Goal: Transaction & Acquisition: Purchase product/service

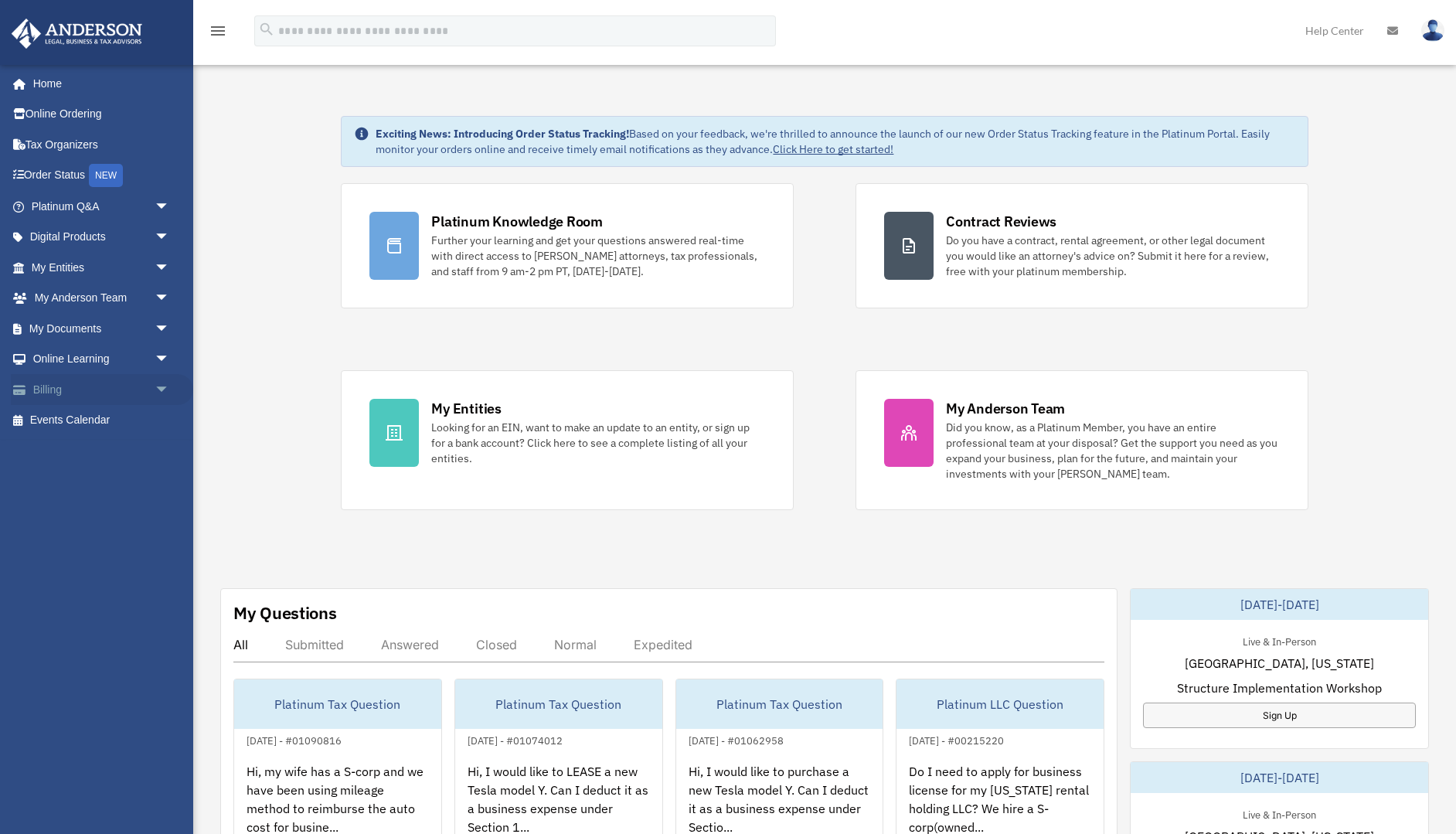
click at [145, 397] on link "Billing arrow_drop_down" at bounding box center [102, 389] width 183 height 30
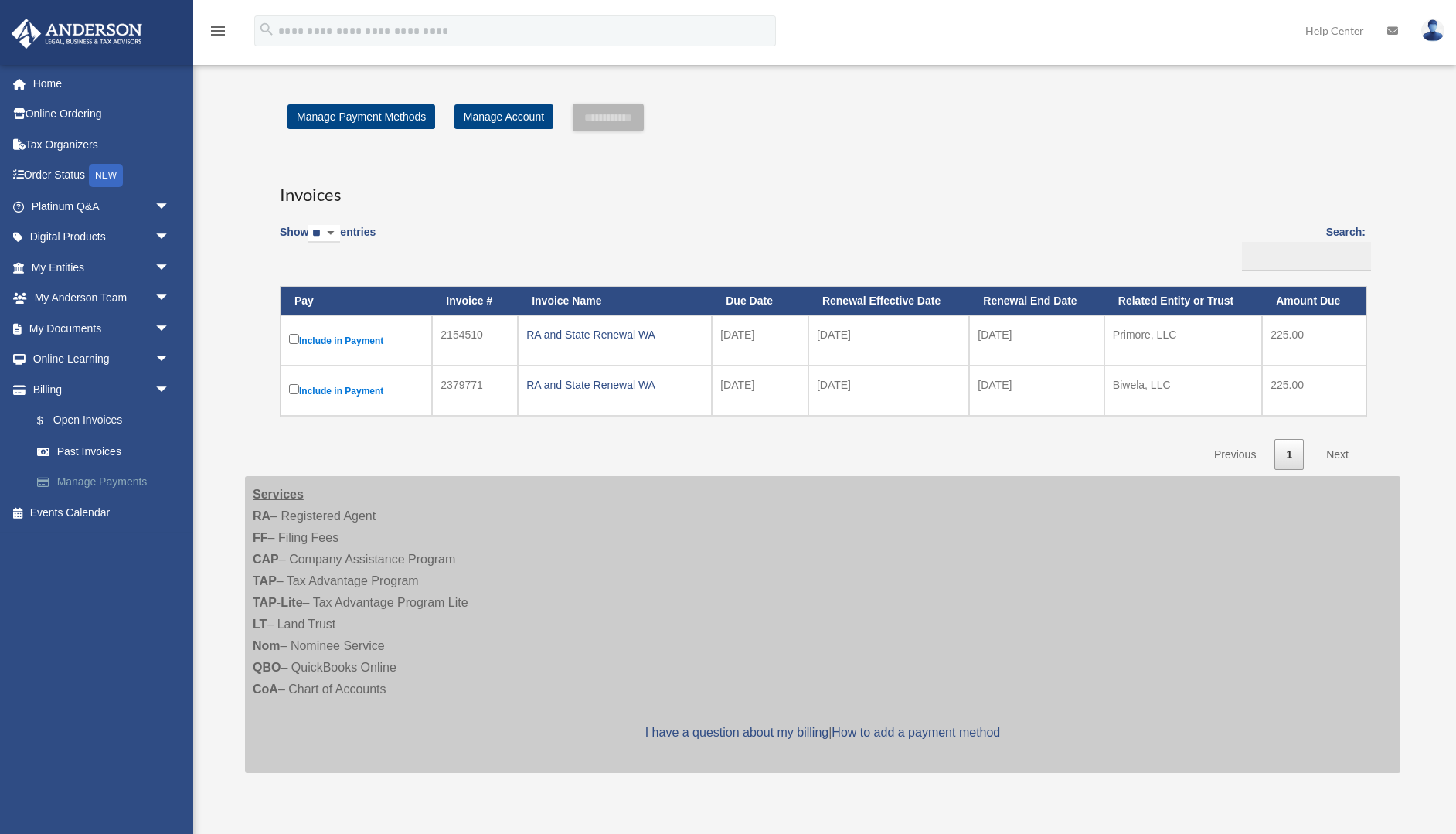
click at [96, 483] on link "Manage Payments" at bounding box center [108, 482] width 171 height 30
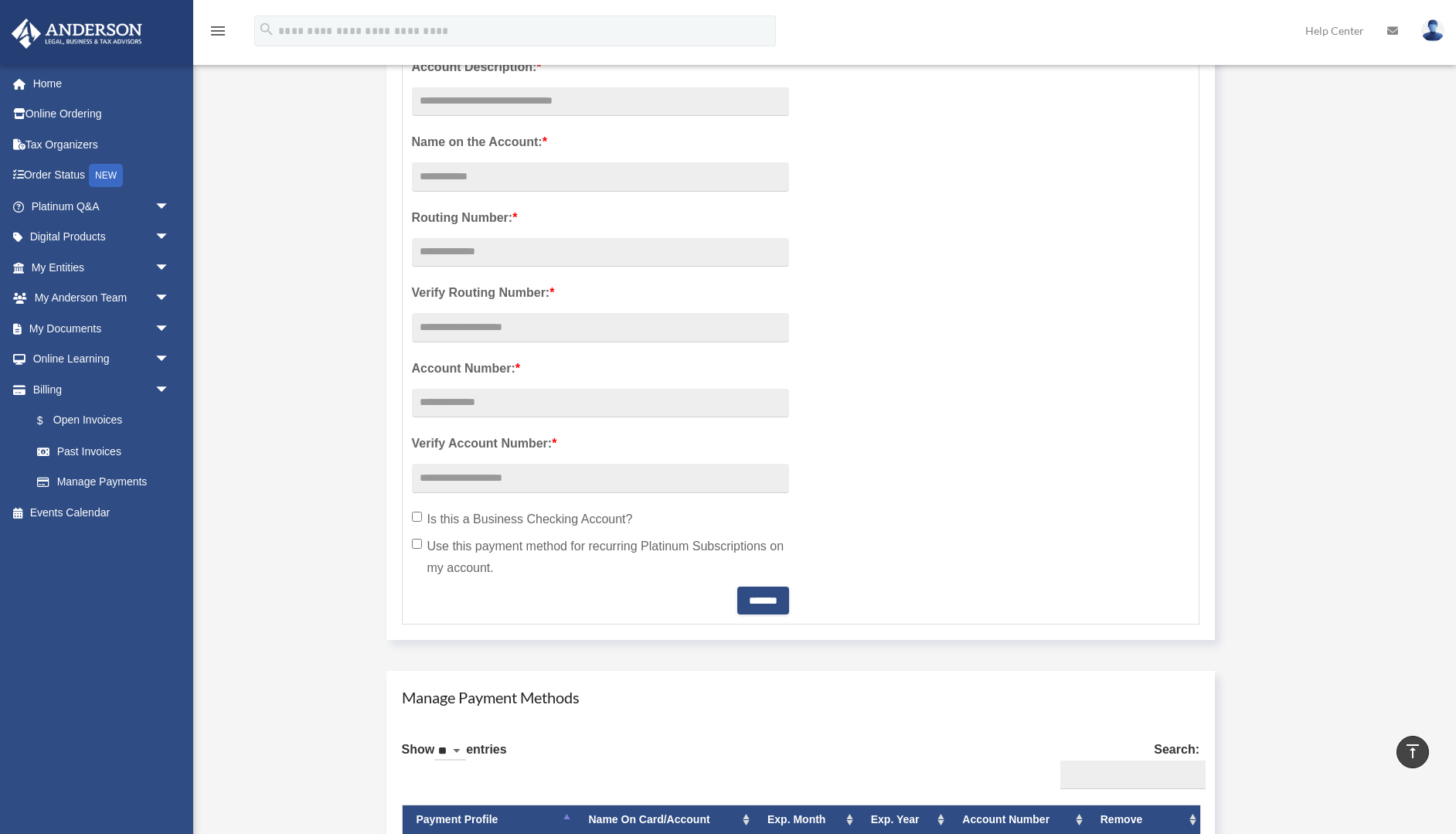
scroll to position [296, 0]
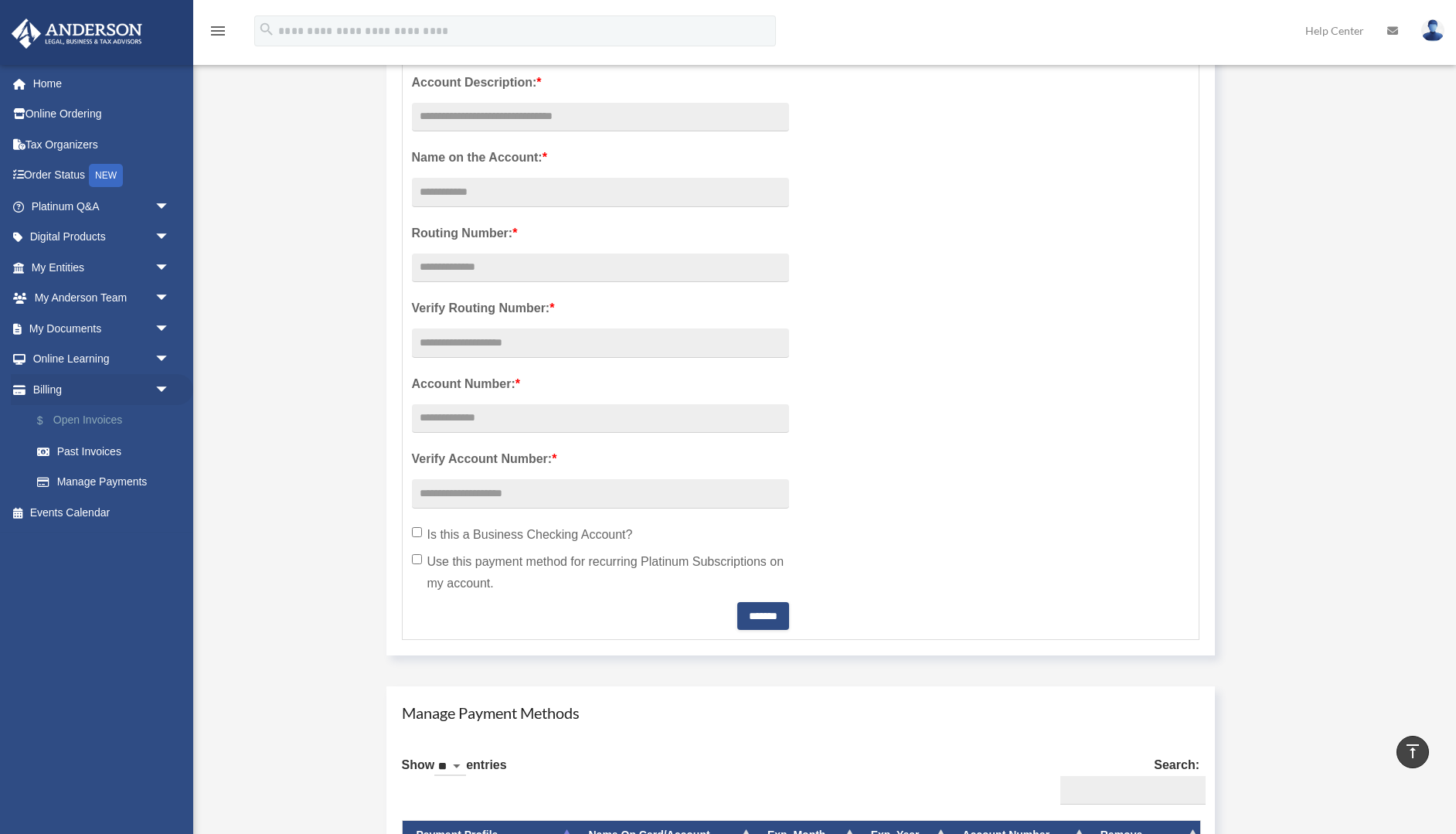
click at [95, 424] on link "$ Open Invoices" at bounding box center [108, 420] width 171 height 31
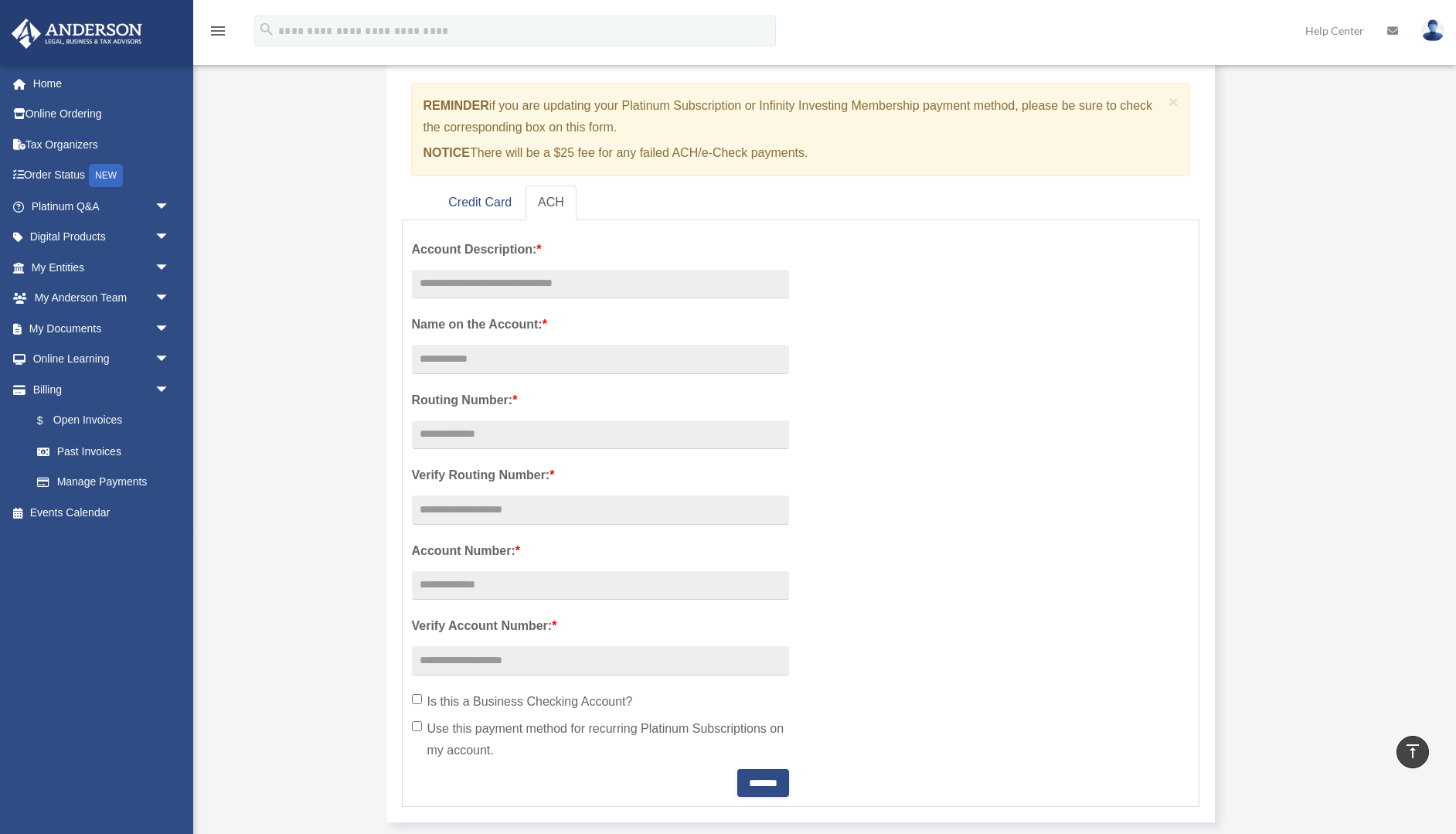
scroll to position [0, 0]
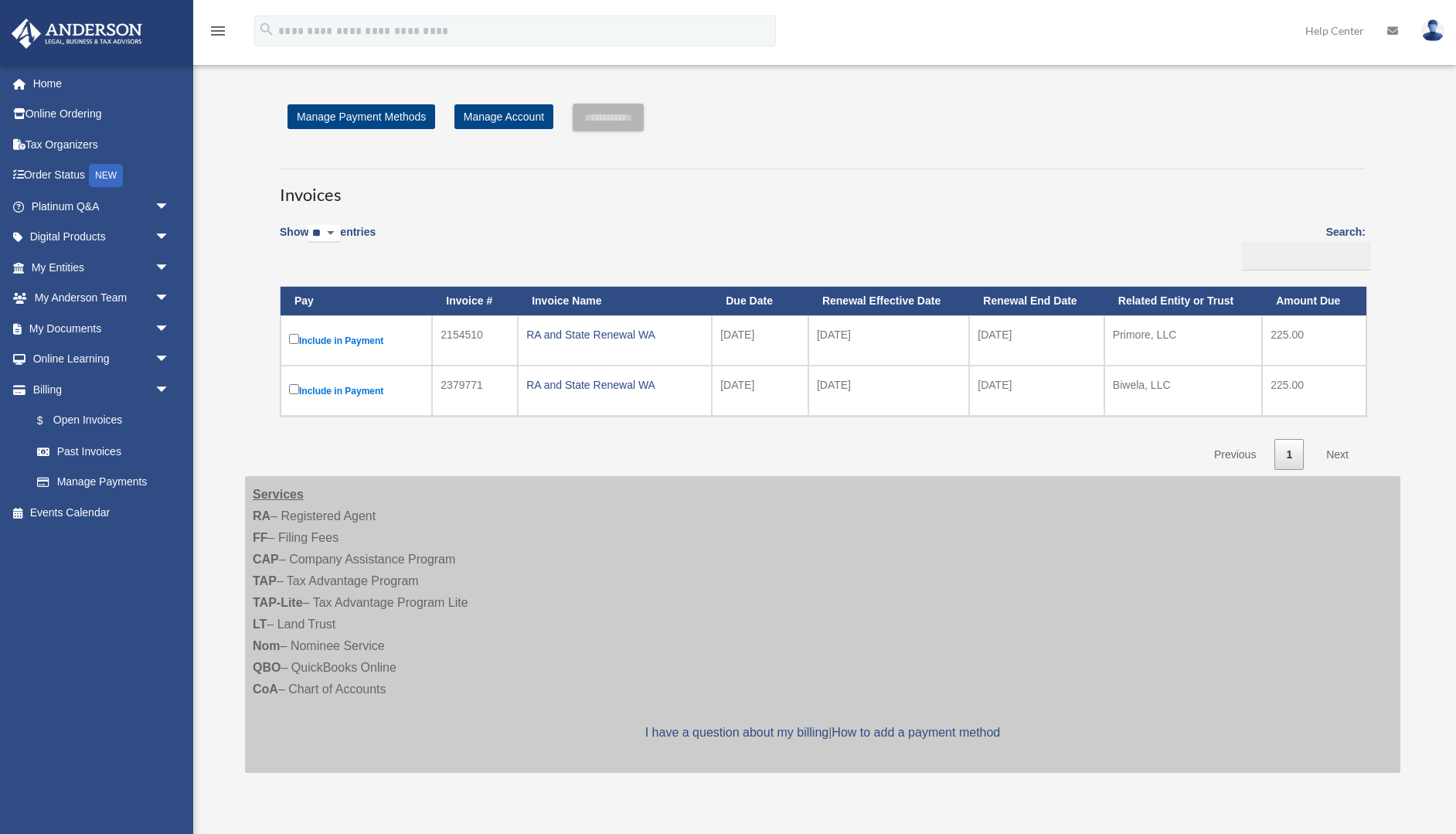
click at [289, 341] on td "Include in Payment" at bounding box center [356, 340] width 151 height 50
click at [625, 125] on input "**********" at bounding box center [608, 117] width 71 height 28
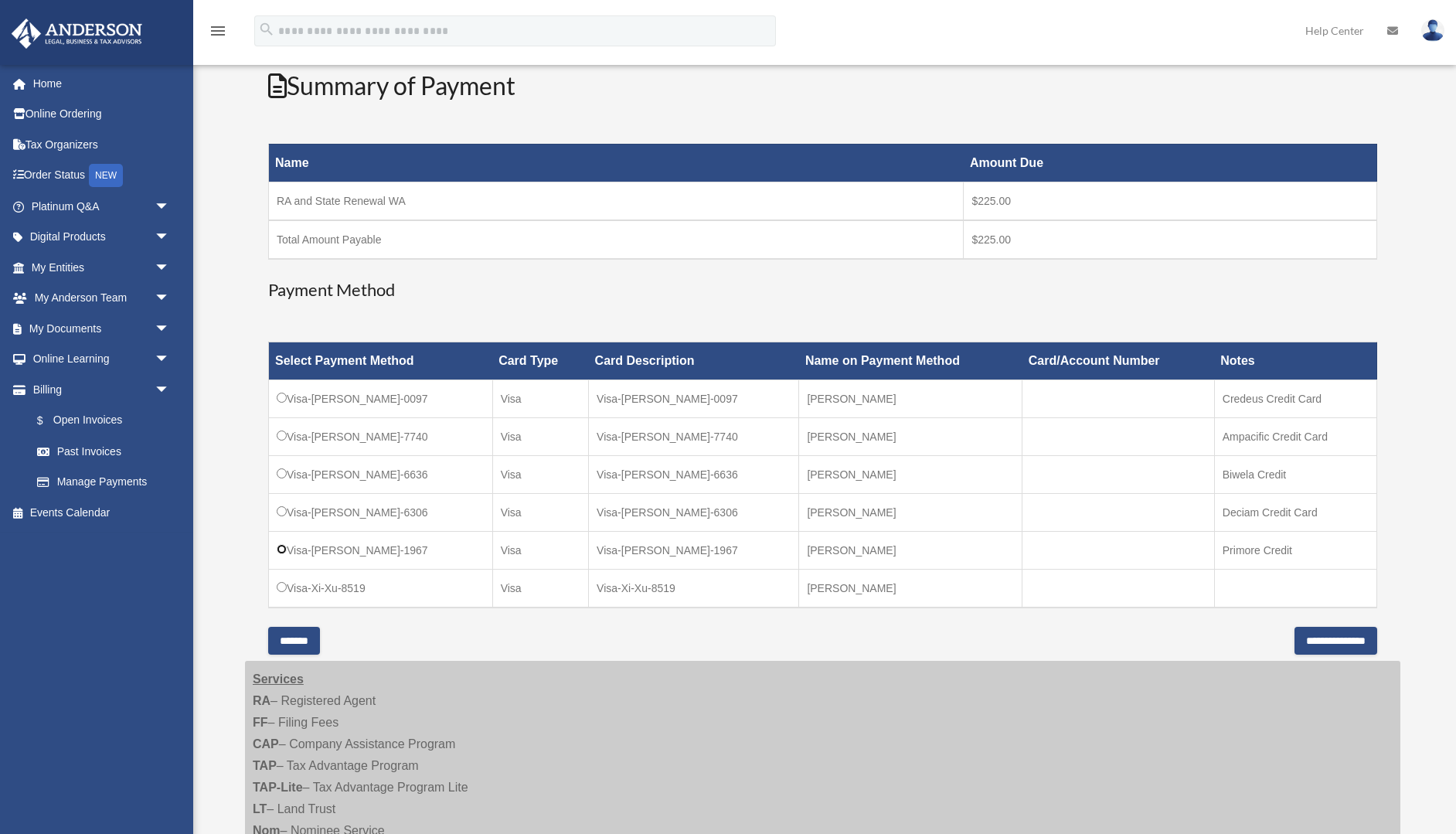
scroll to position [270, 0]
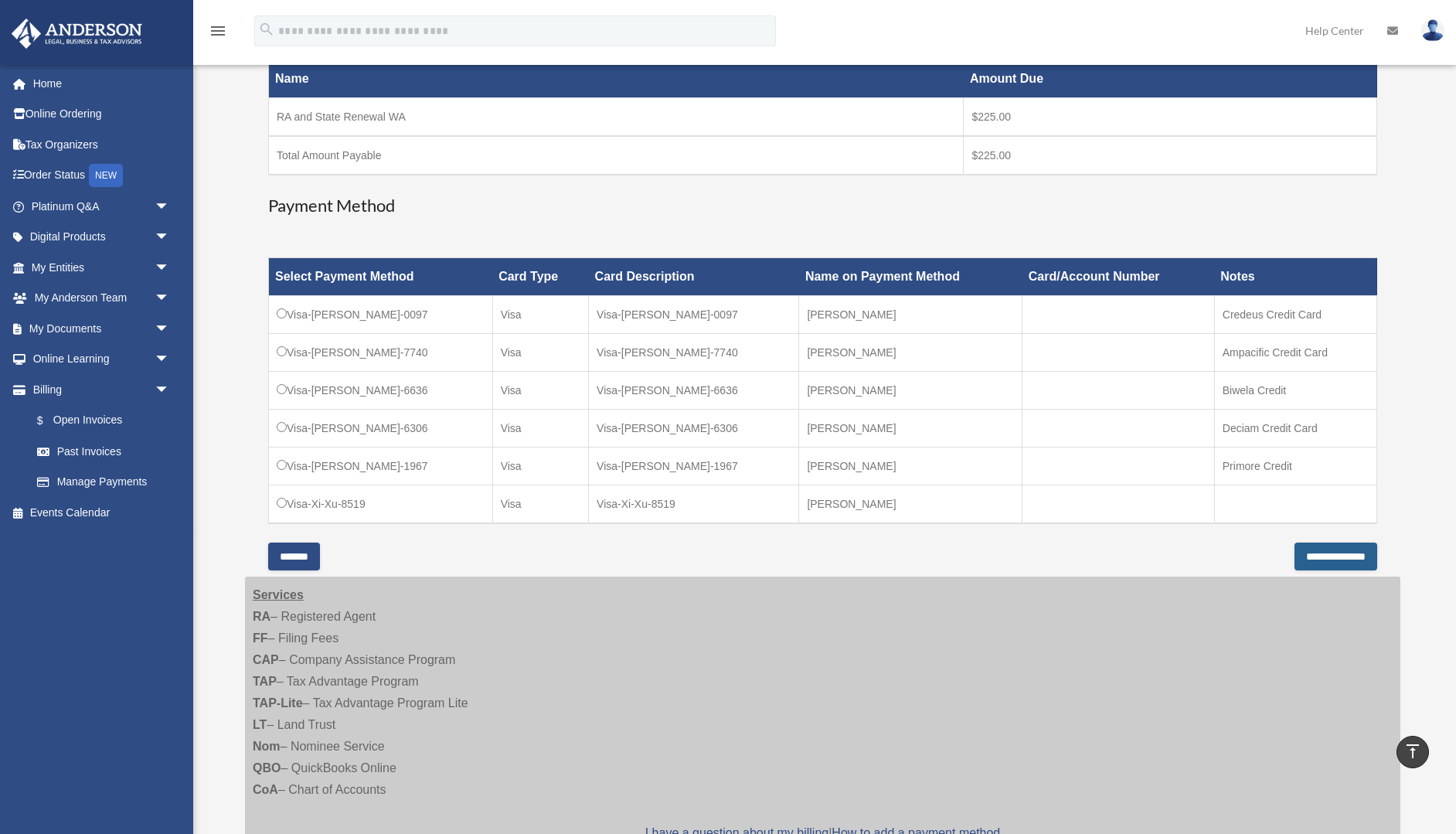
click at [1298, 562] on input "**********" at bounding box center [1335, 556] width 83 height 28
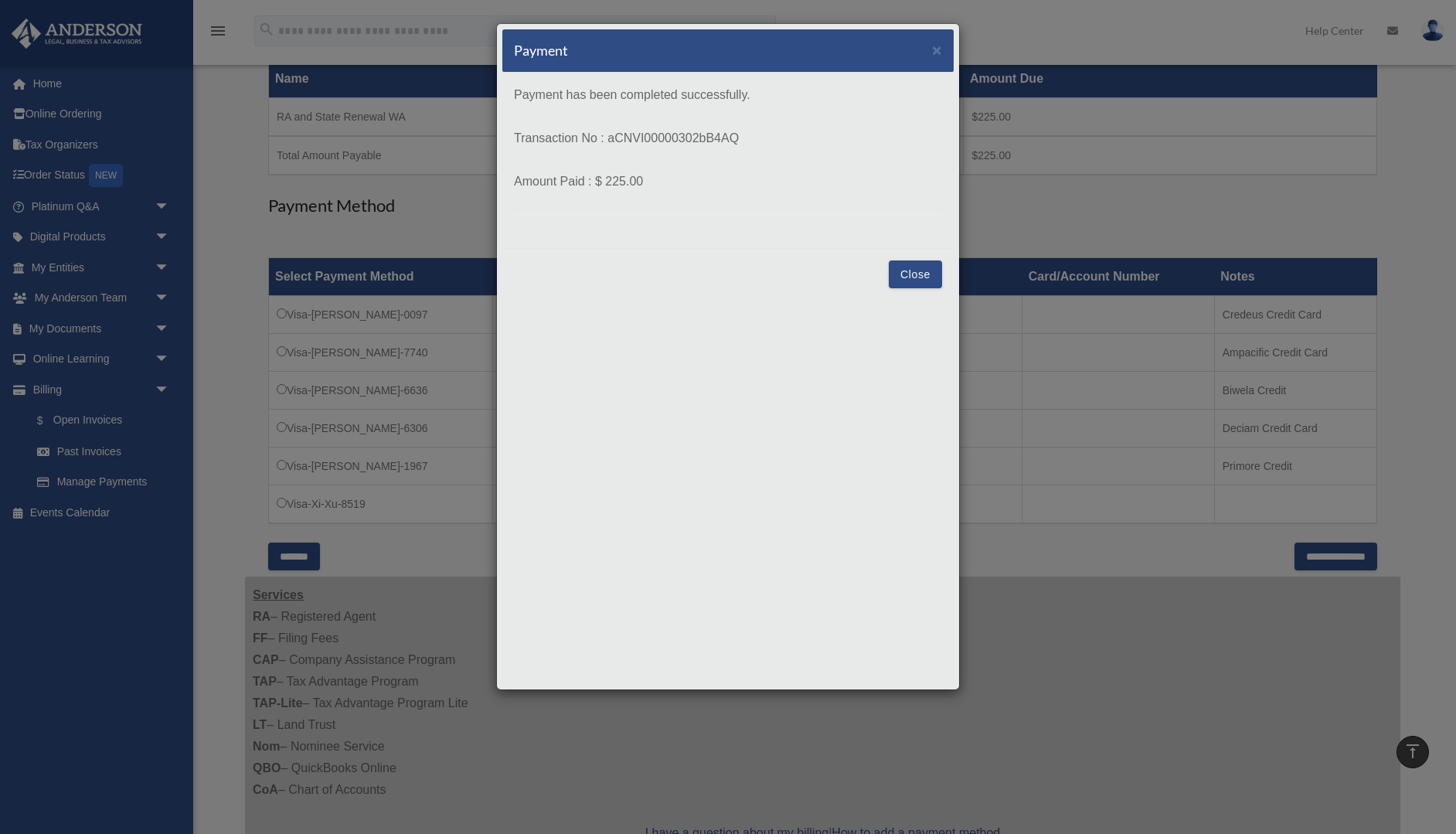
click at [918, 273] on button "Close" at bounding box center [915, 273] width 53 height 28
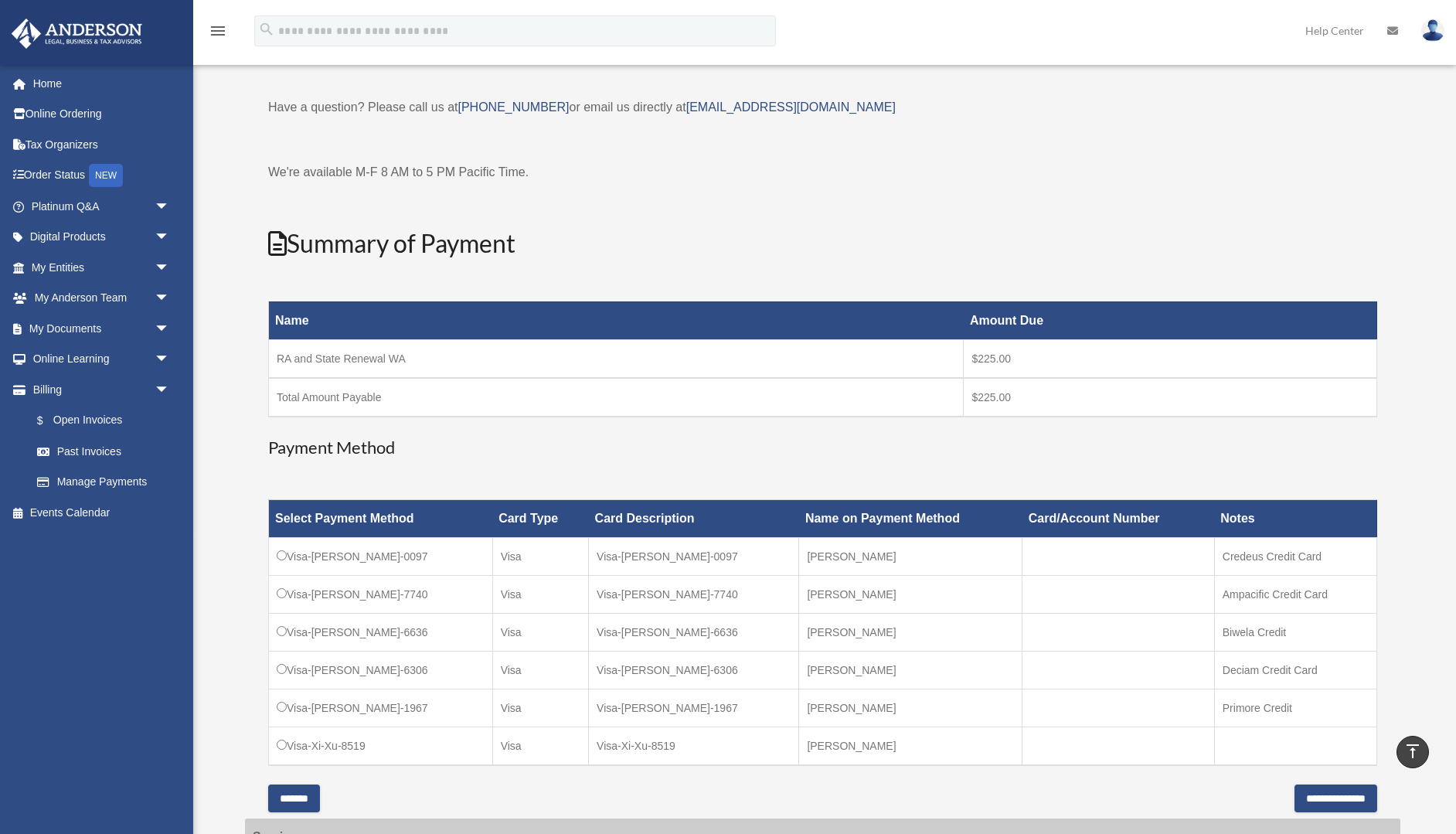
scroll to position [0, 0]
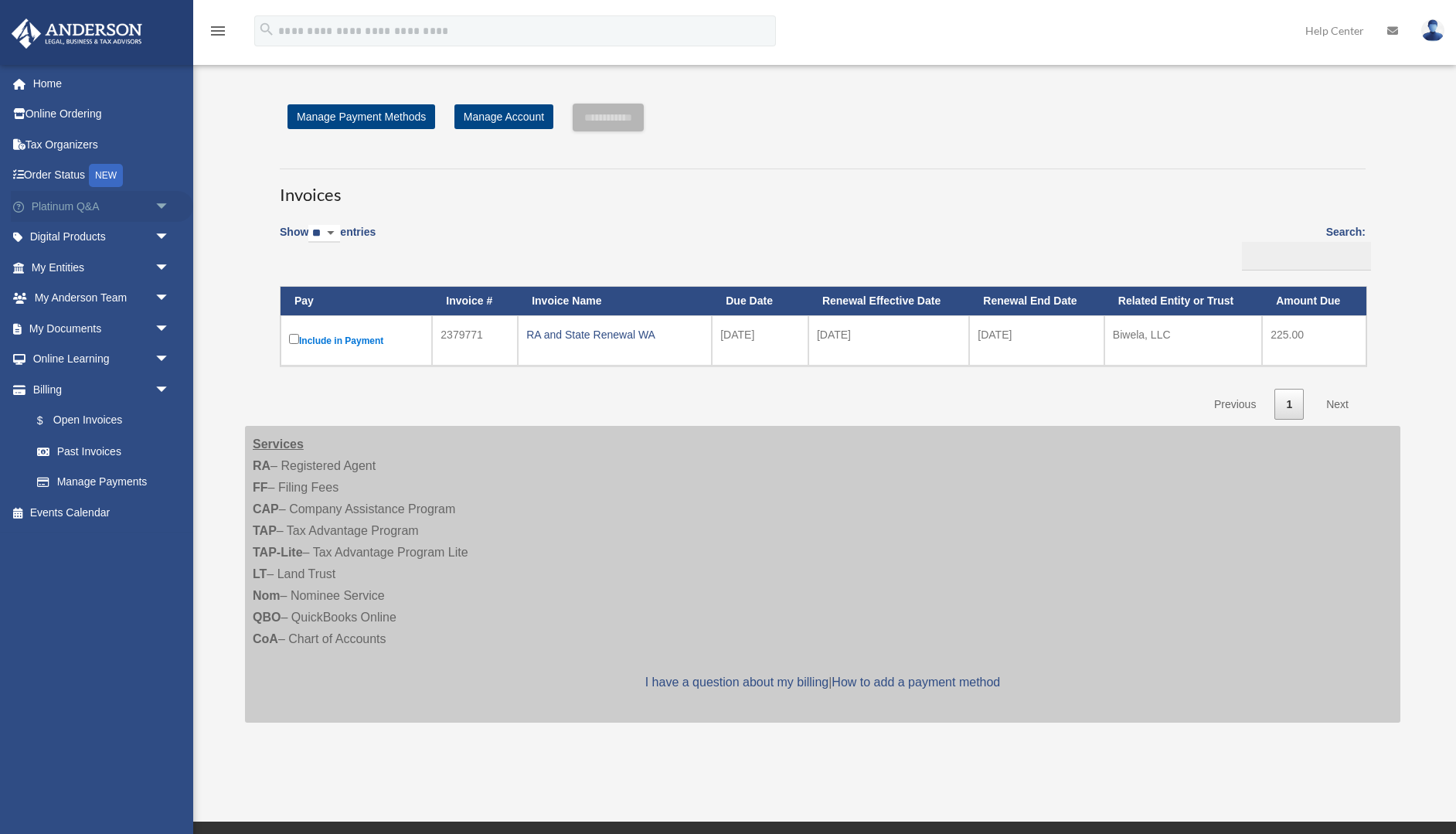
click at [69, 211] on link "Platinum Q&A arrow_drop_down" at bounding box center [102, 206] width 183 height 30
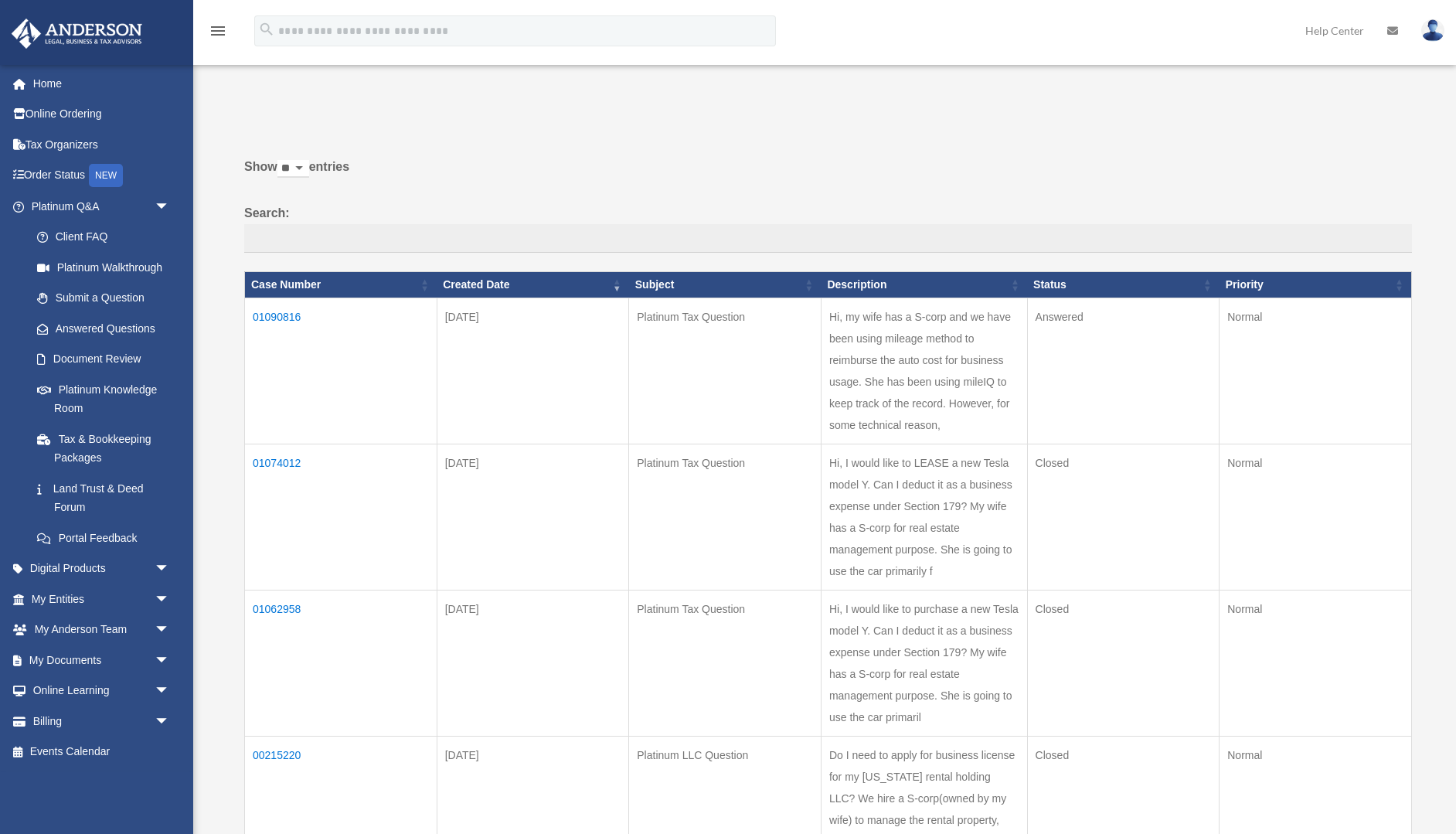
scroll to position [12, 0]
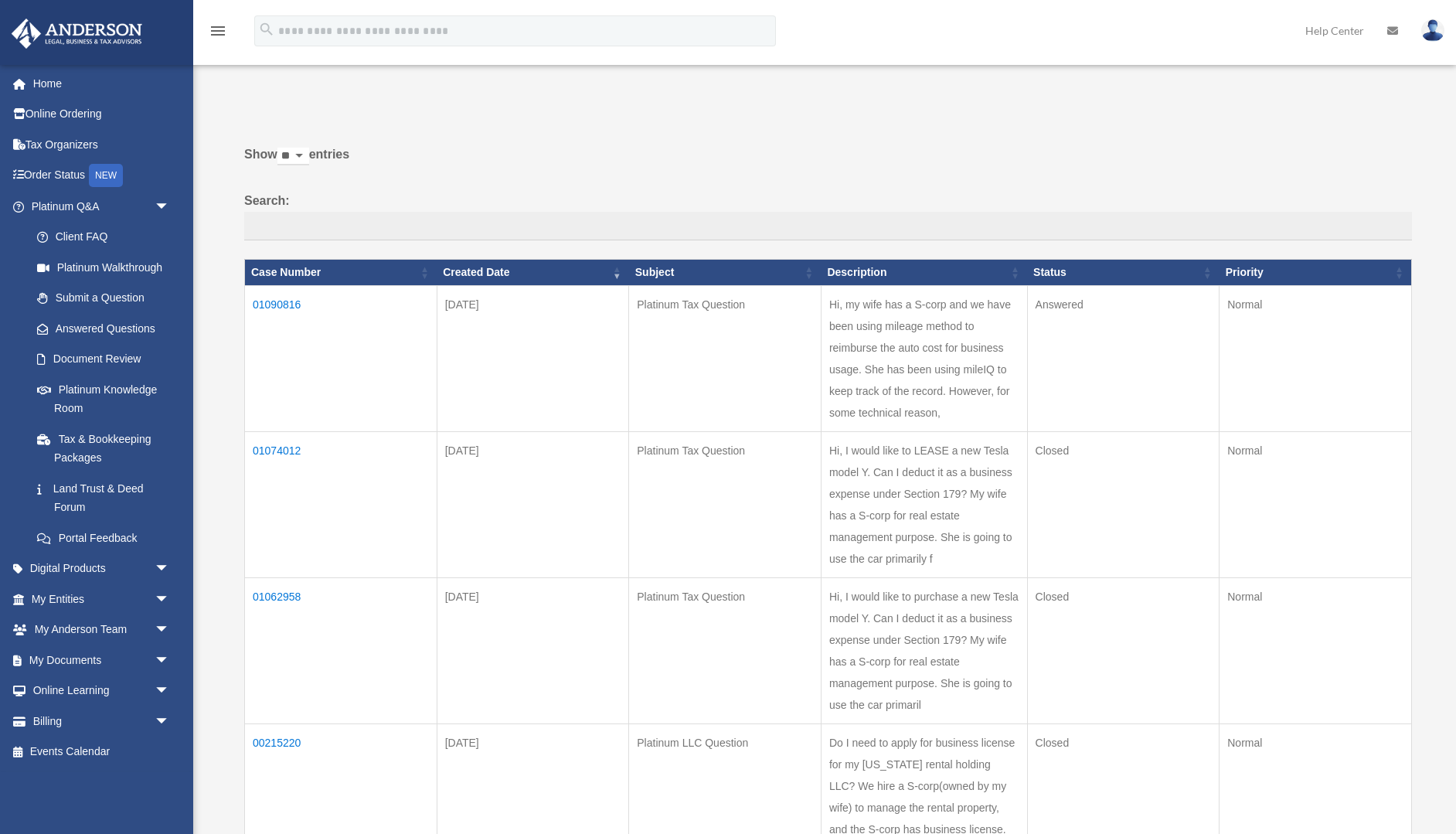
click at [288, 300] on td "01090816" at bounding box center [341, 358] width 192 height 146
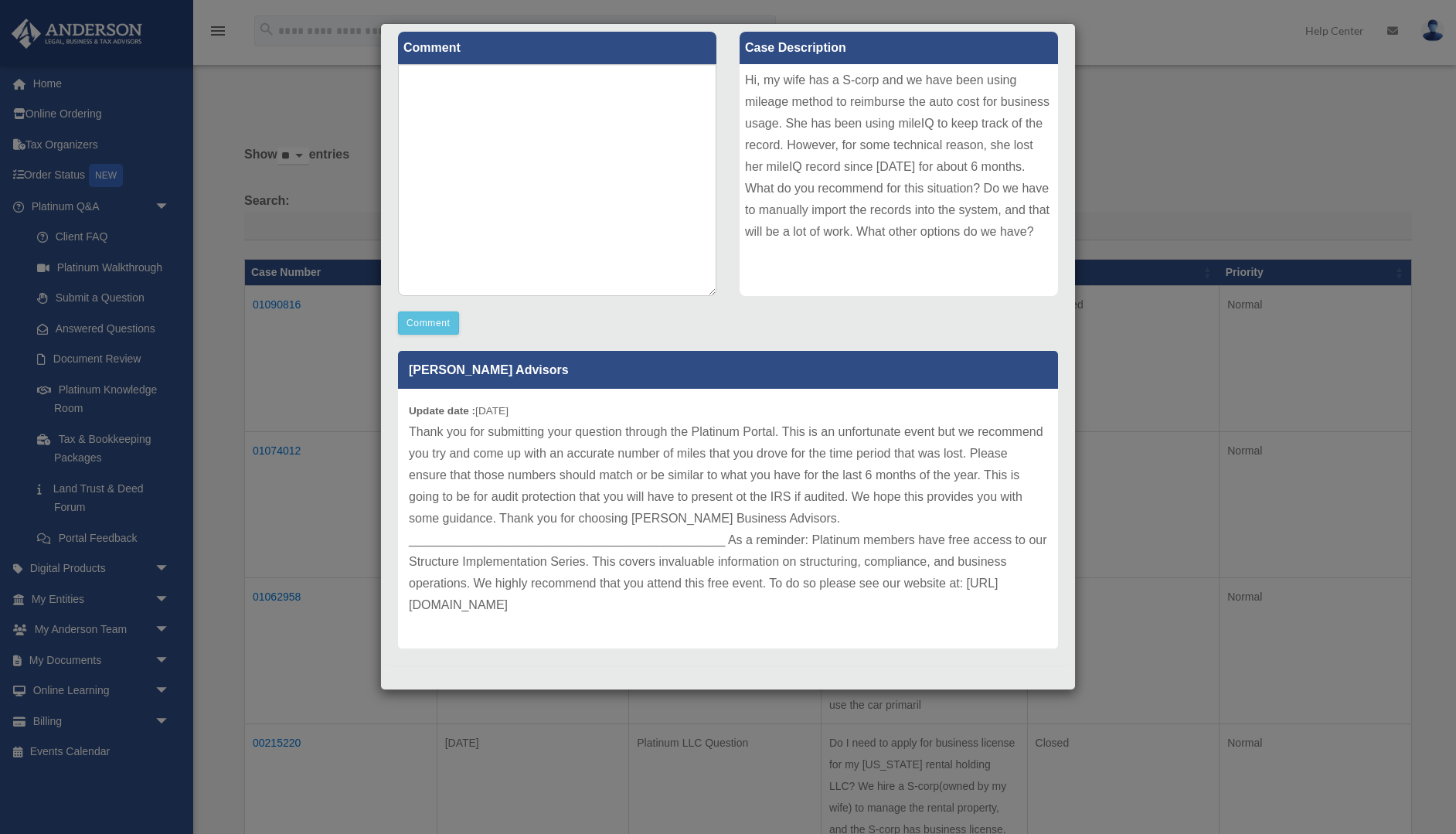
scroll to position [189, 0]
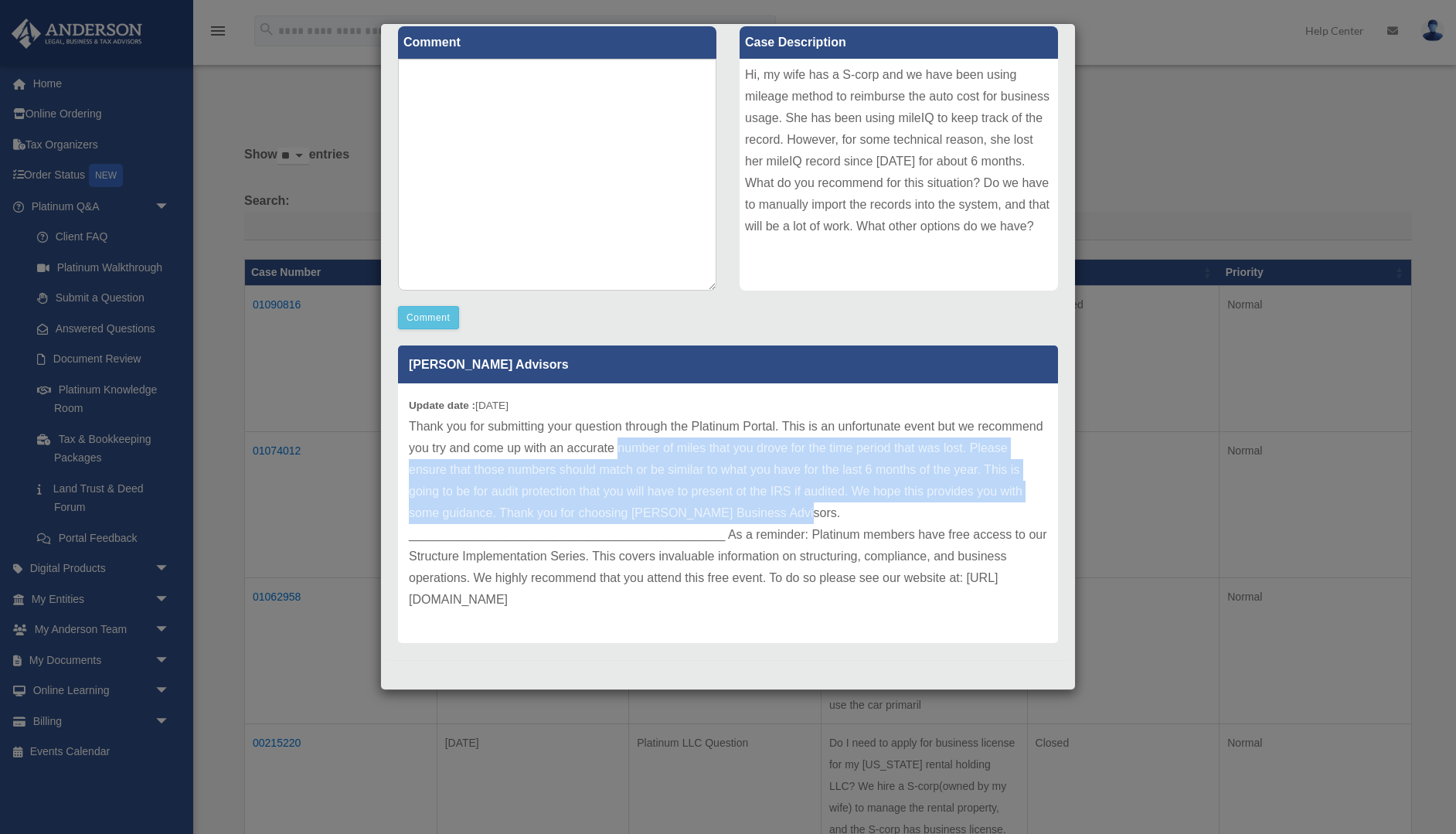
drag, startPoint x: 619, startPoint y: 447, endPoint x: 868, endPoint y: 506, distance: 255.9
click at [868, 506] on p "Thank you for submitting your question through the Platinum Portal. This is an …" at bounding box center [728, 513] width 638 height 194
click at [908, 530] on p "Thank you for submitting your question through the Platinum Portal. This is an …" at bounding box center [728, 513] width 638 height 194
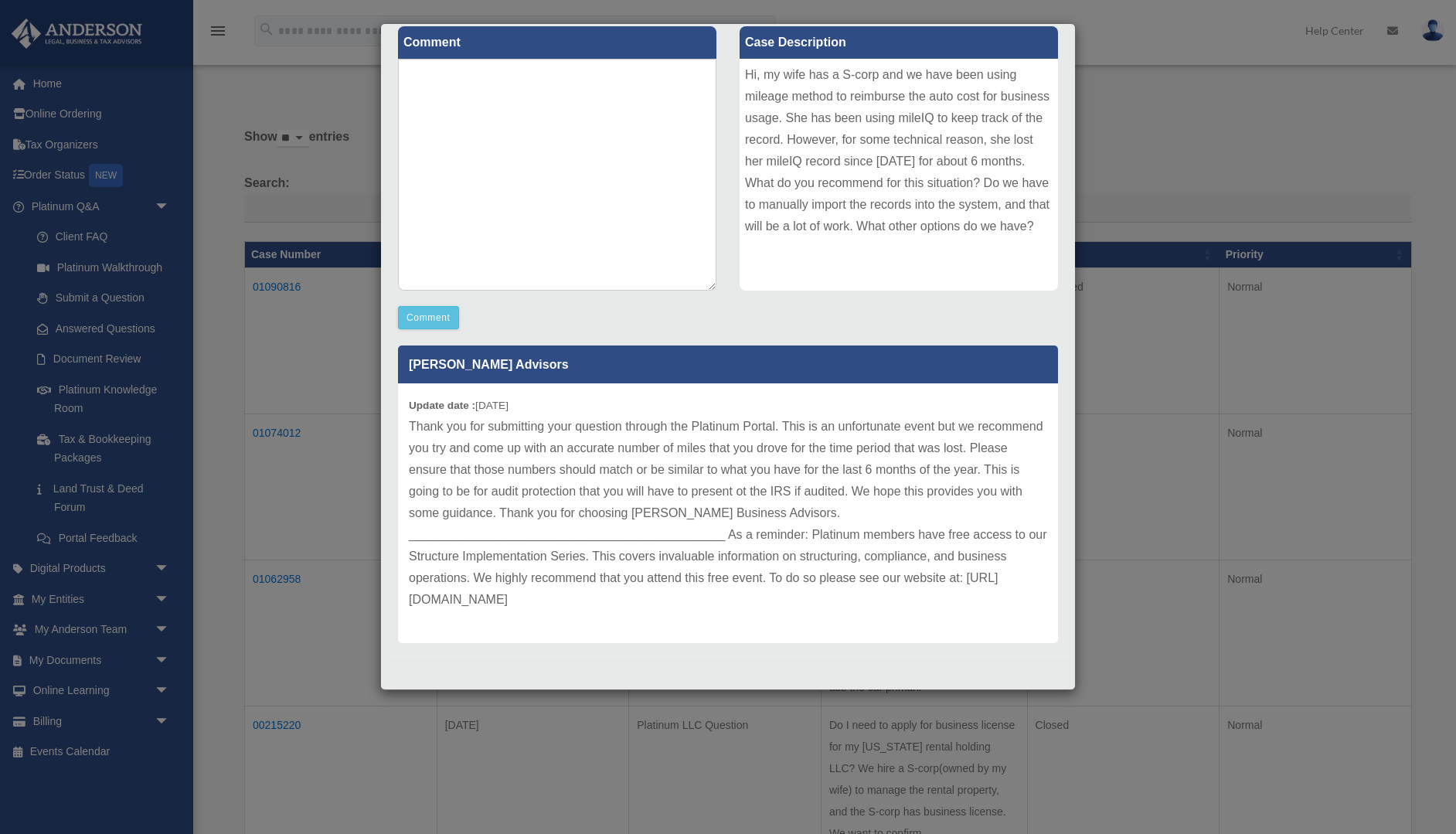
scroll to position [34, 0]
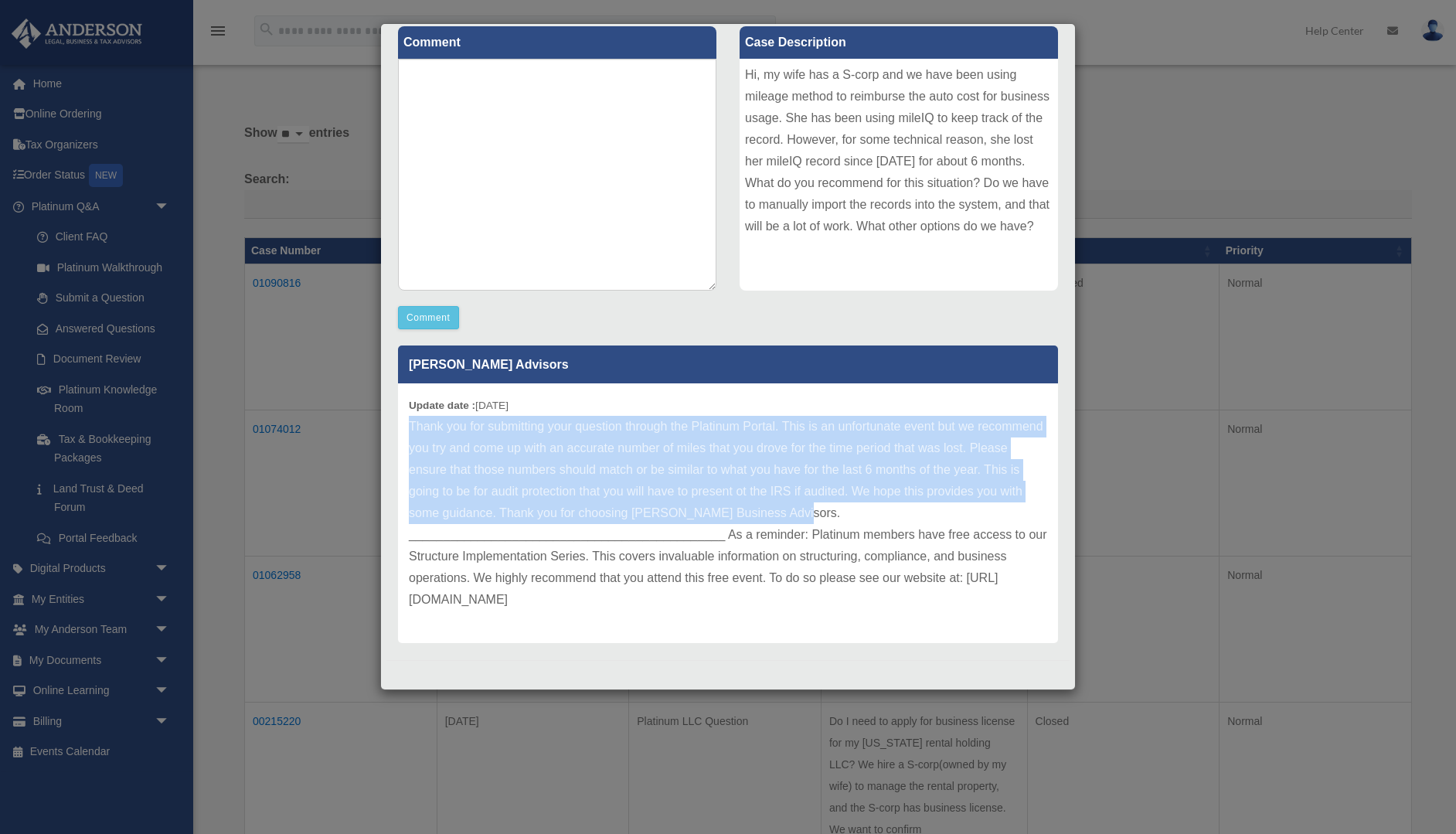
drag, startPoint x: 797, startPoint y: 504, endPoint x: 398, endPoint y: 427, distance: 406.4
click at [398, 427] on div "Update date : [DATE] Thank you for submitting your question through the Platinu…" at bounding box center [728, 512] width 660 height 260
copy p "Thank you for submitting your question through the Platinum Portal. This is an …"
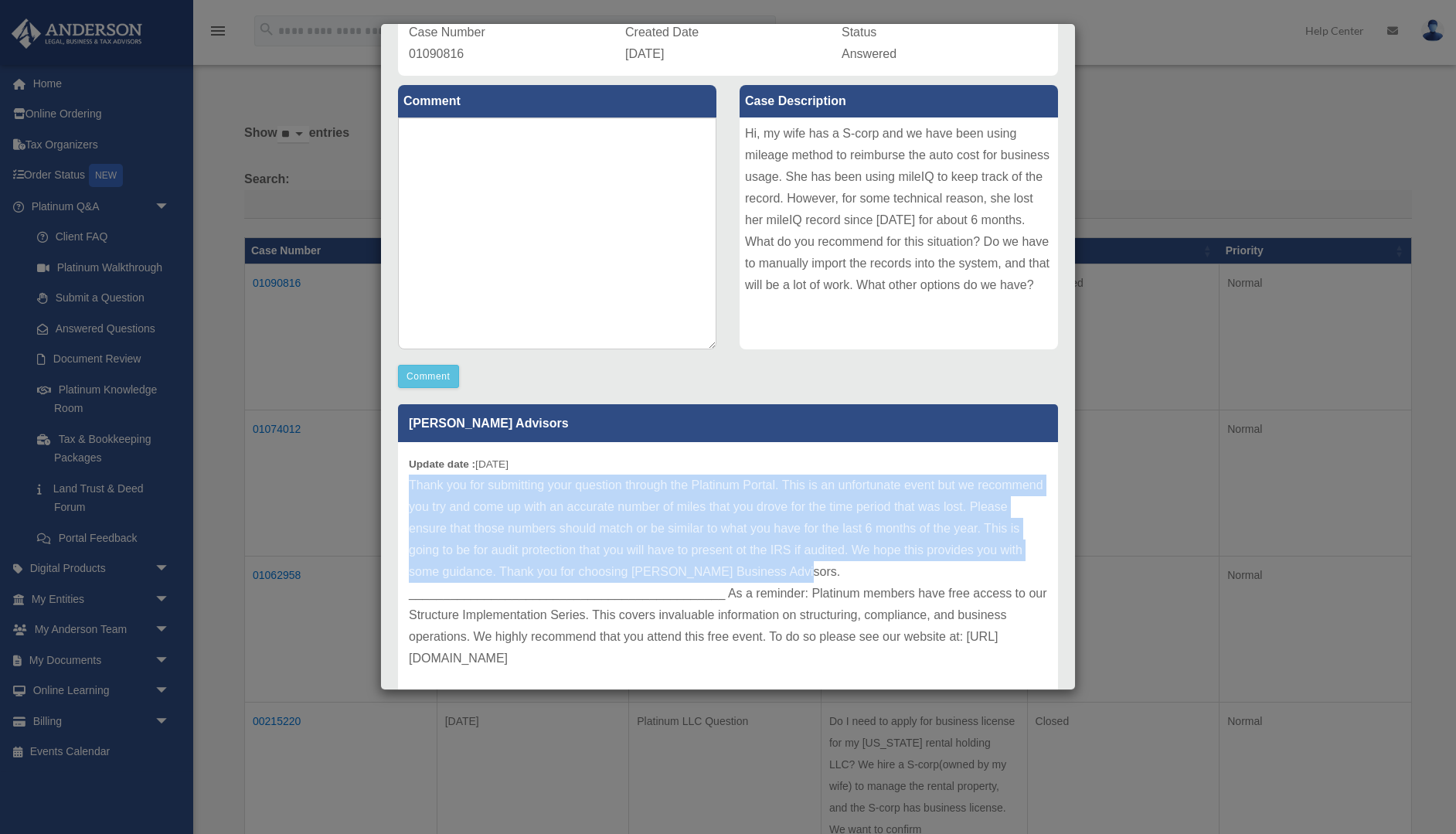
scroll to position [132, 0]
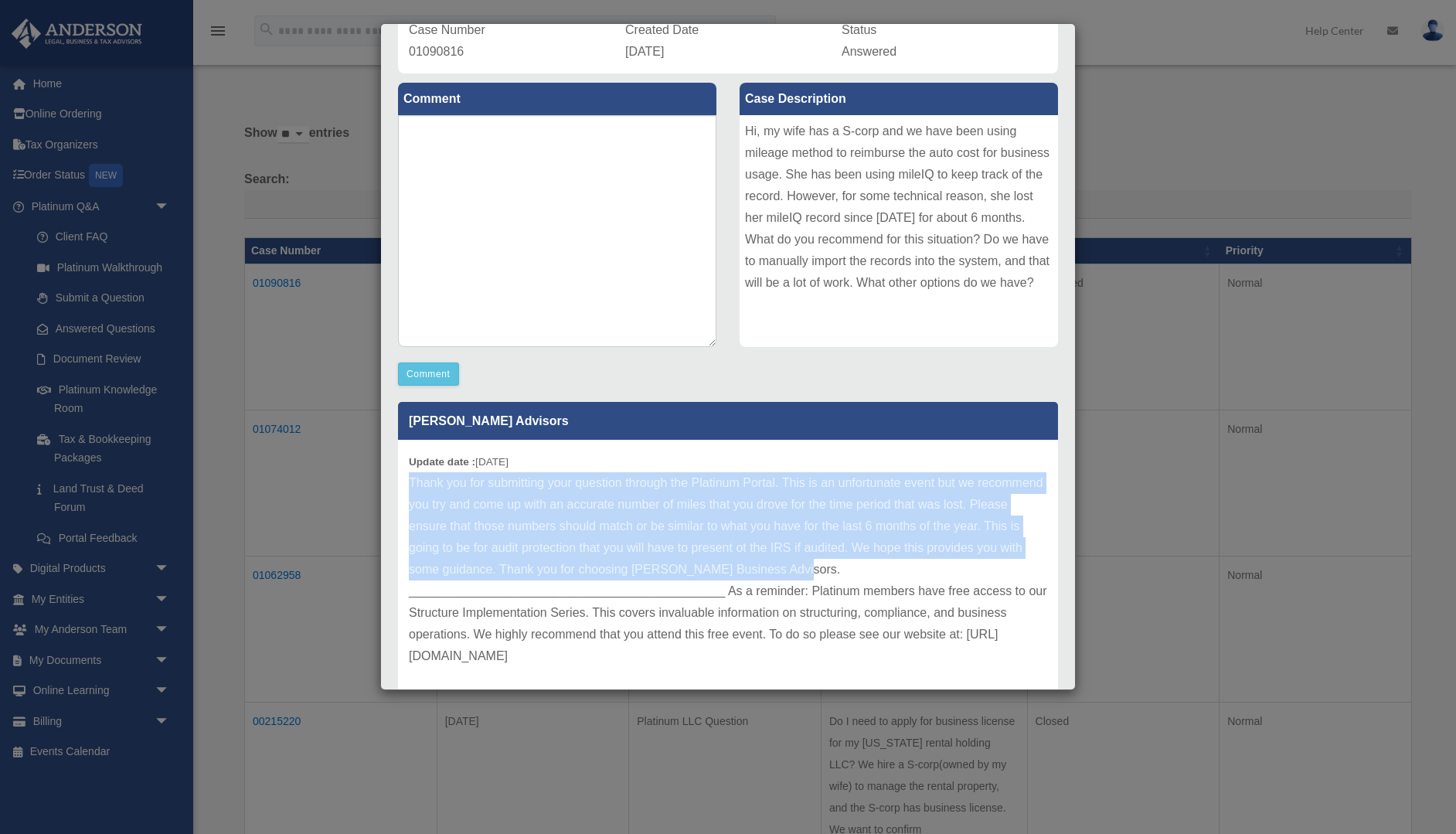
click at [880, 247] on div "Hi, my wife has a S-corp and we have been using mileage method to reimburse the…" at bounding box center [899, 230] width 318 height 231
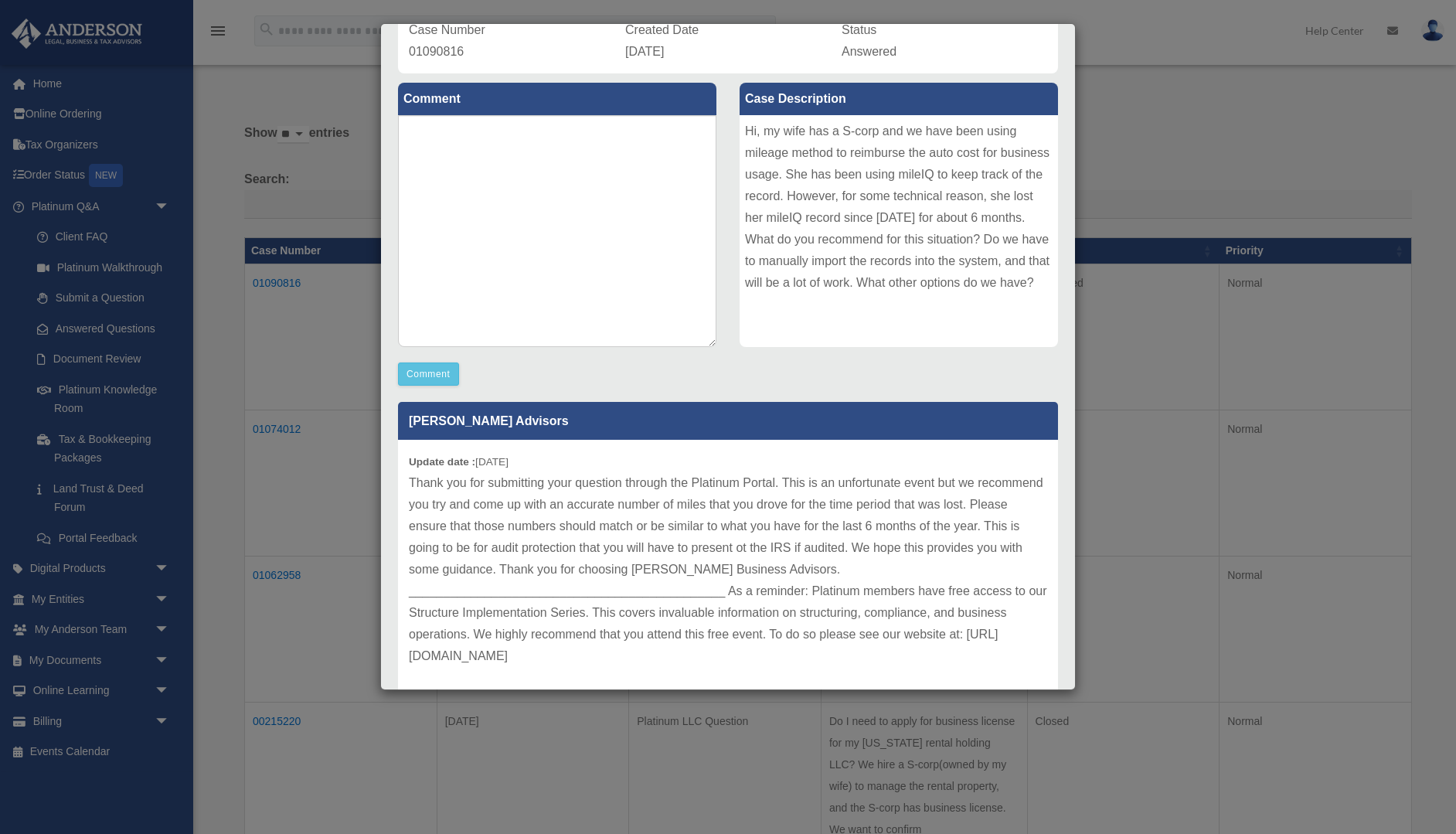
drag, startPoint x: 1035, startPoint y: 280, endPoint x: 859, endPoint y: 245, distance: 179.4
click at [859, 245] on div "Hi, my wife has a S-corp and we have been using mileage method to reimburse the…" at bounding box center [899, 230] width 318 height 231
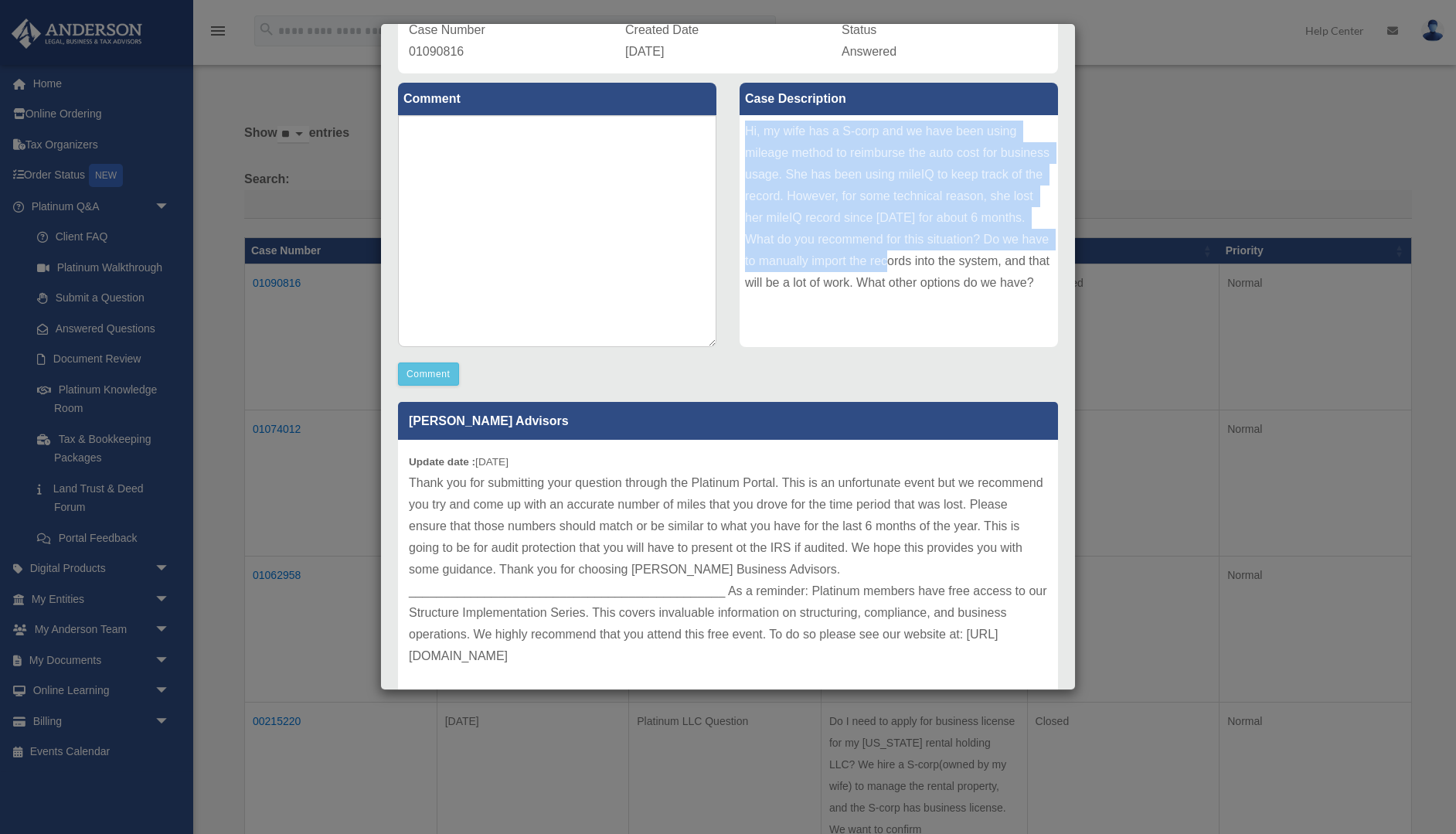
drag, startPoint x: 832, startPoint y: 240, endPoint x: 728, endPoint y: 112, distance: 164.9
click at [728, 112] on div "Case Description Hi, my wife has a S-corp and we have been using mileage method…" at bounding box center [898, 215] width 342 height 285
click at [923, 232] on div "Hi, my wife has a S-corp and we have been using mileage method to reimburse the…" at bounding box center [899, 230] width 318 height 231
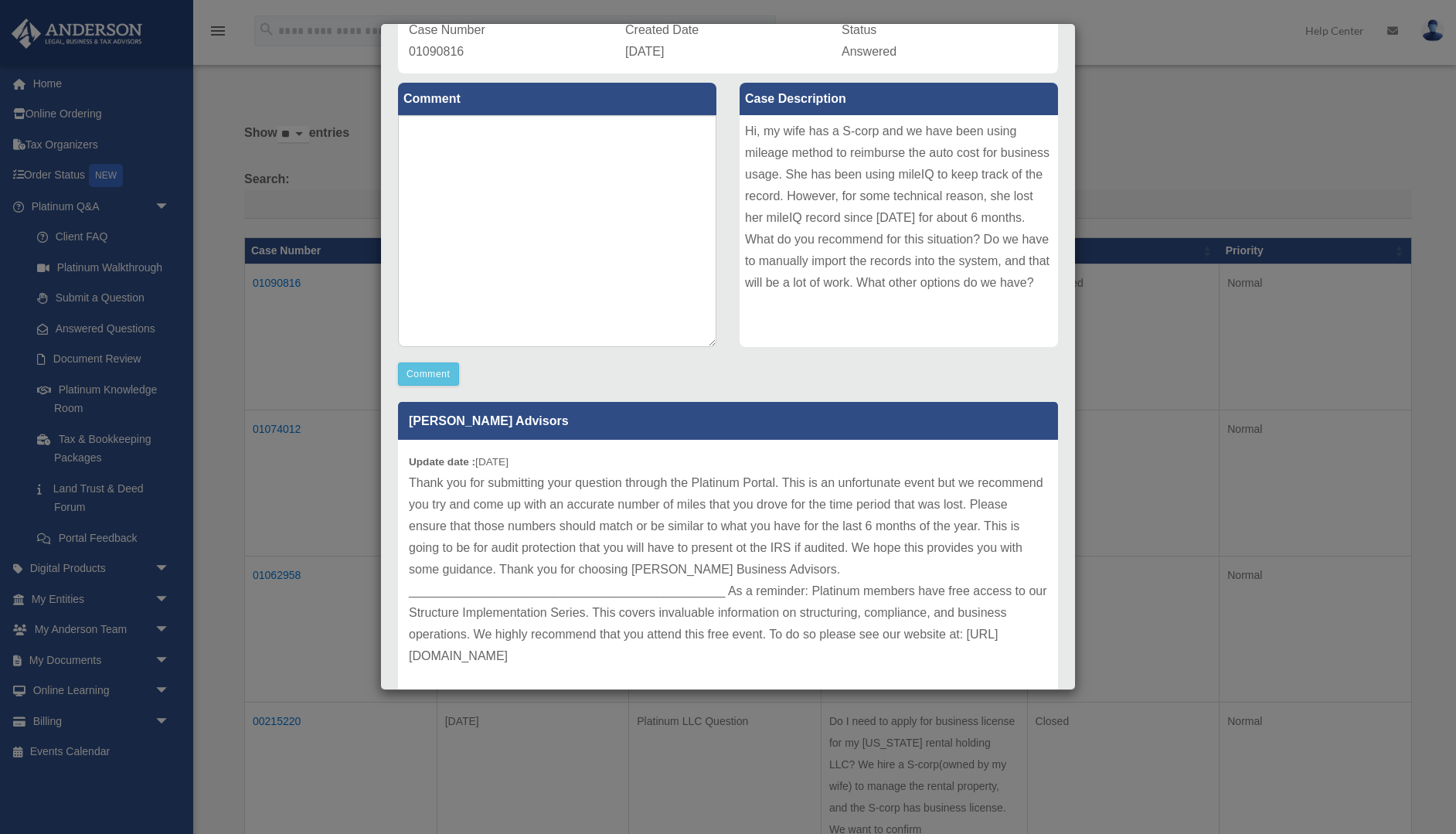
drag, startPoint x: 1040, startPoint y: 284, endPoint x: 734, endPoint y: 134, distance: 340.8
click at [734, 134] on div "Case Description Hi, my wife has a S-corp and we have been using mileage method…" at bounding box center [898, 215] width 342 height 285
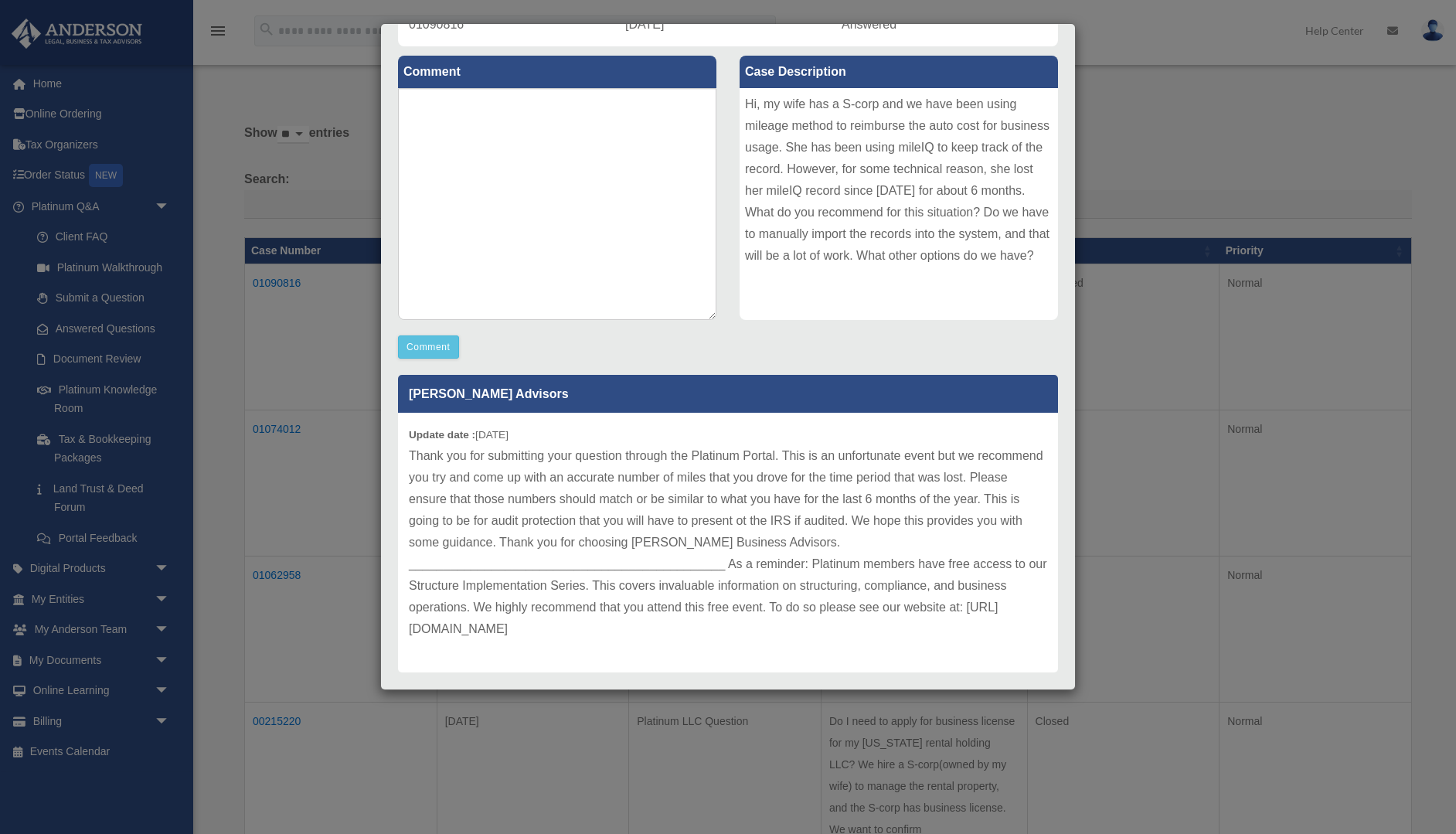
scroll to position [166, 0]
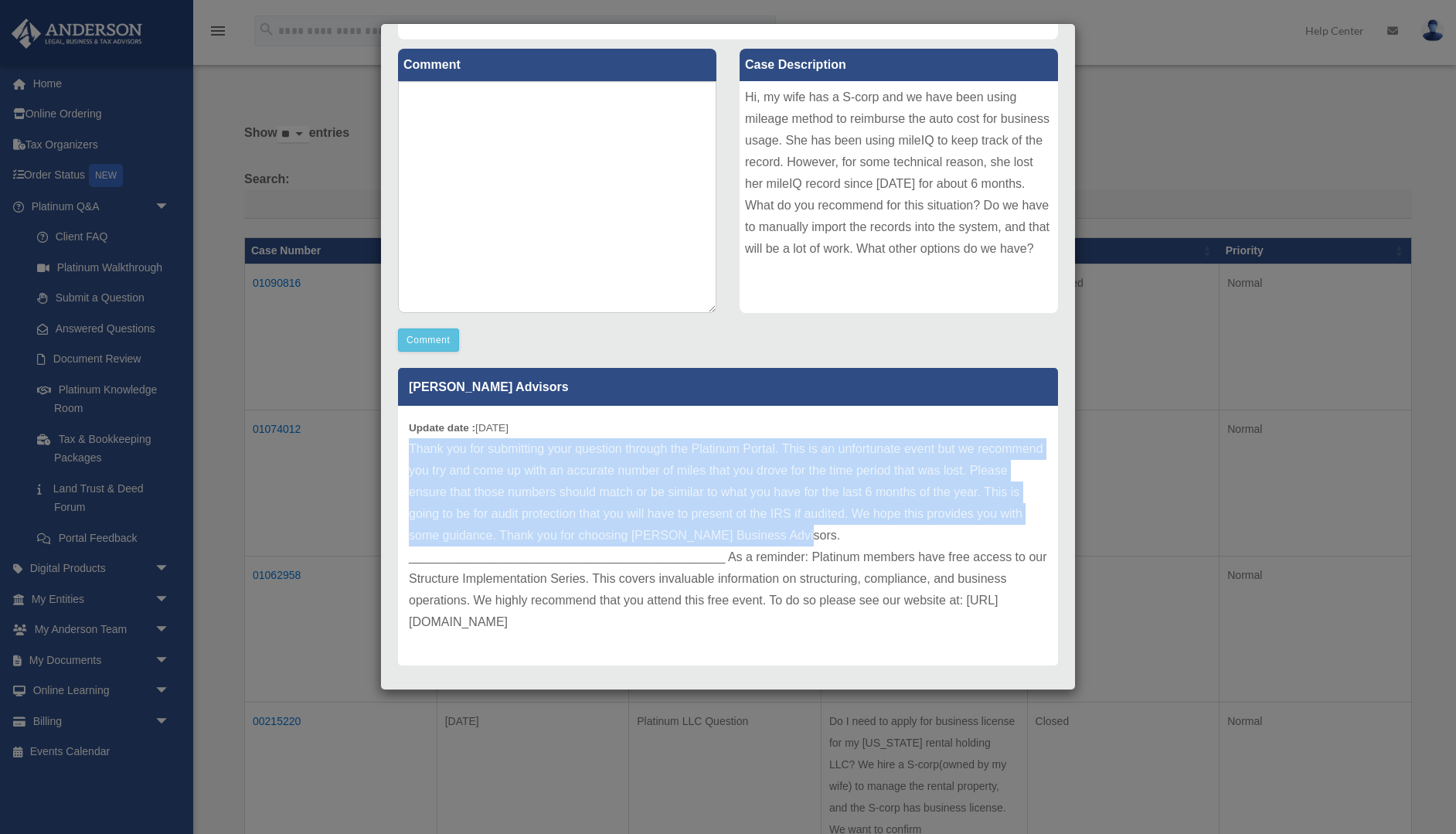
copy p "Thank you for submitting your question through the Platinum Portal. This is an …"
drag, startPoint x: 805, startPoint y: 526, endPoint x: 396, endPoint y: 448, distance: 416.4
click at [396, 448] on div "[PERSON_NAME] Advisors Update date : [DATE]" at bounding box center [728, 511] width 683 height 308
click at [240, 206] on div "Case Detail × Platinum Tax Question Case Number 01090816 Created Date [DATE] St…" at bounding box center [728, 417] width 1456 height 834
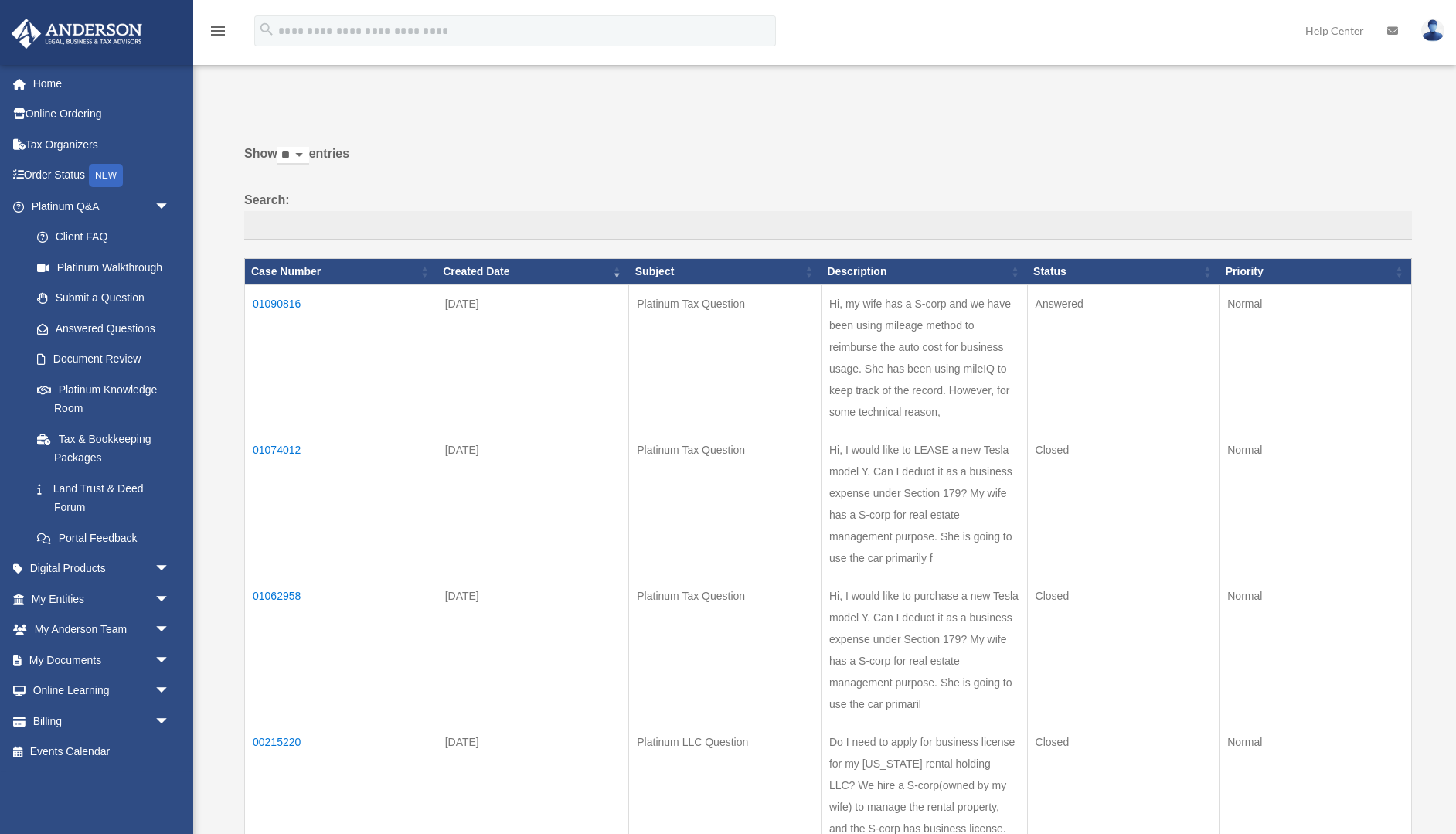
scroll to position [0, 0]
